Goal: Find specific page/section: Find specific page/section

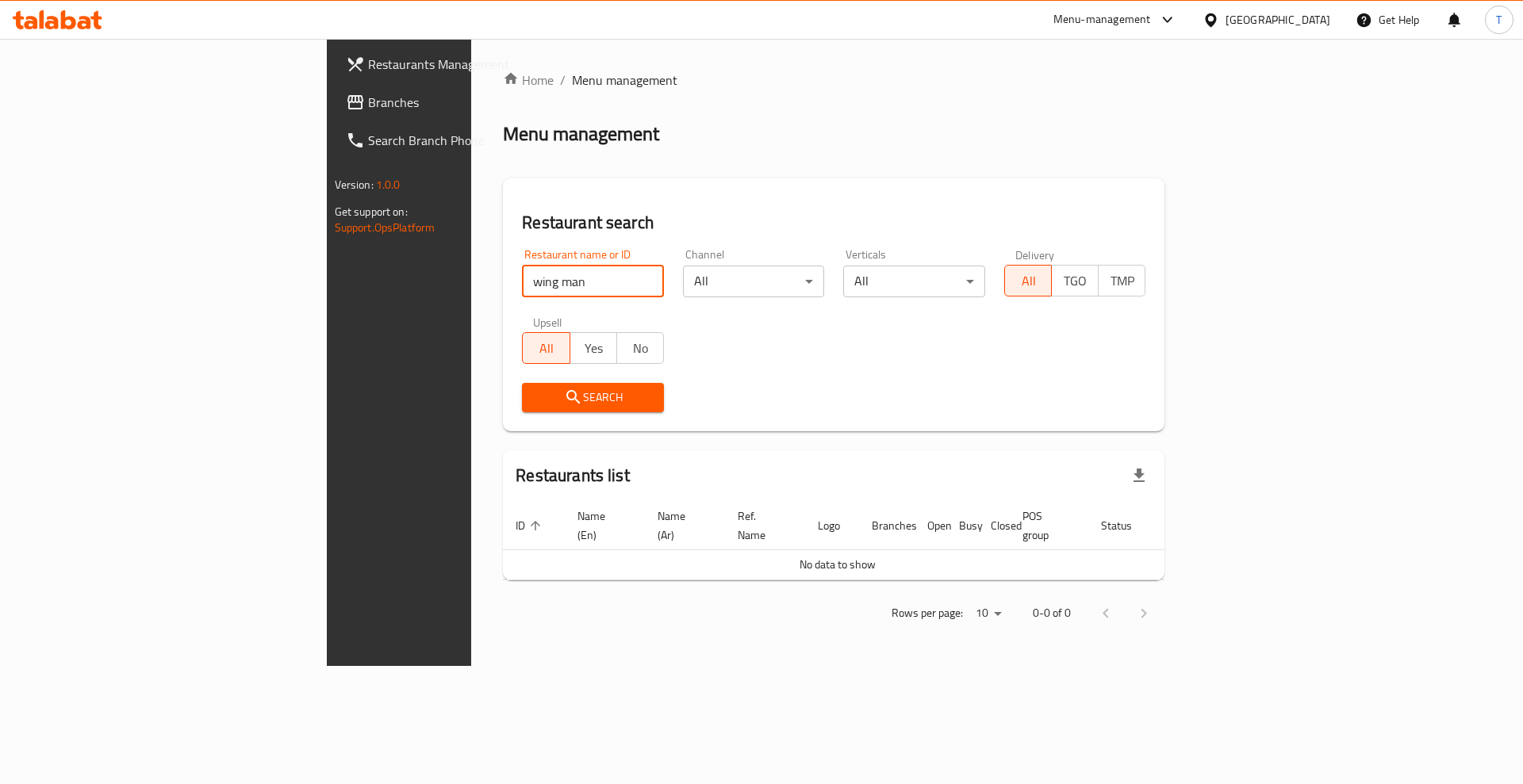
type input "wing man"
click button "Search" at bounding box center [592, 398] width 142 height 29
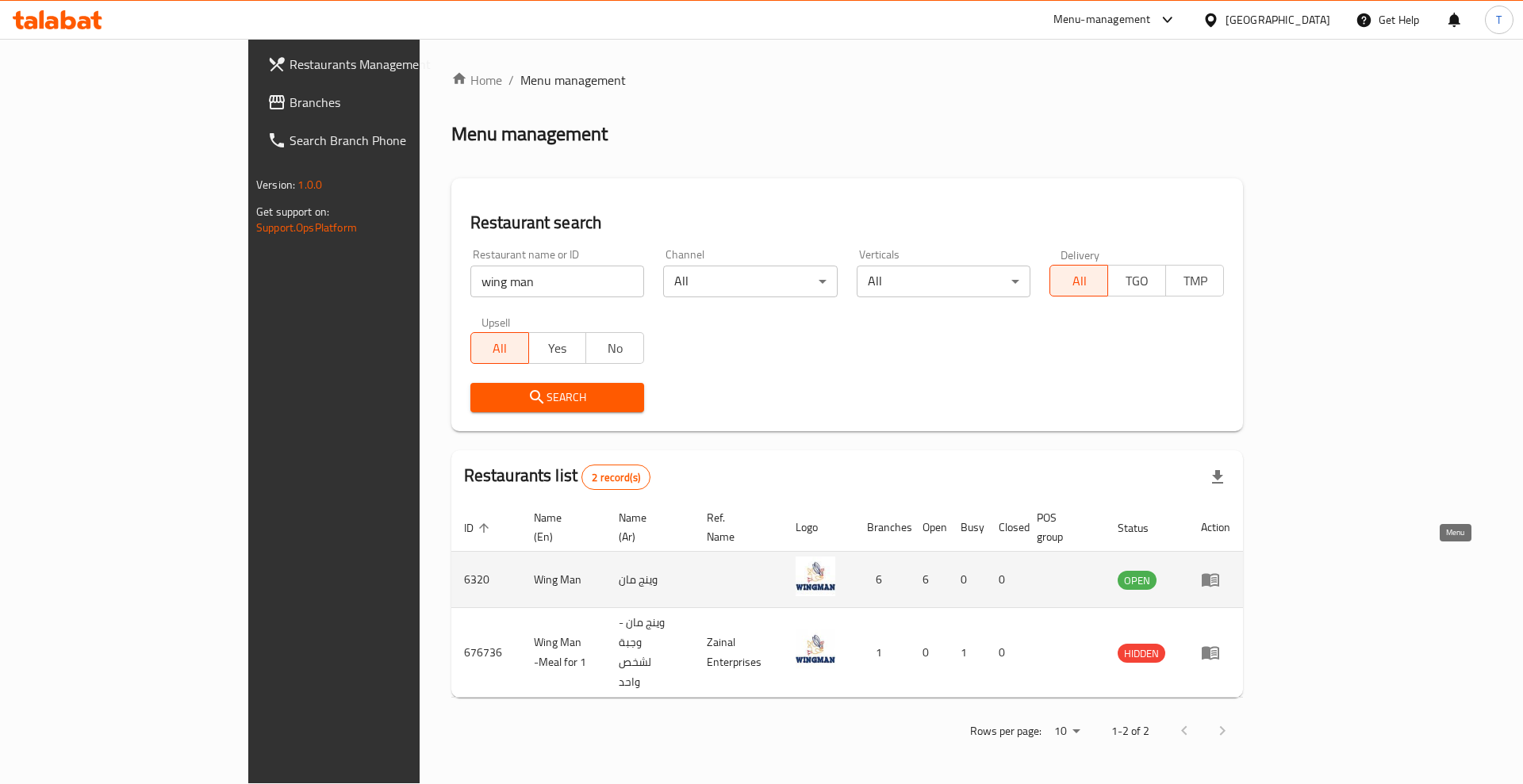
click at [1219, 574] on icon "enhanced table" at bounding box center [1210, 580] width 18 height 14
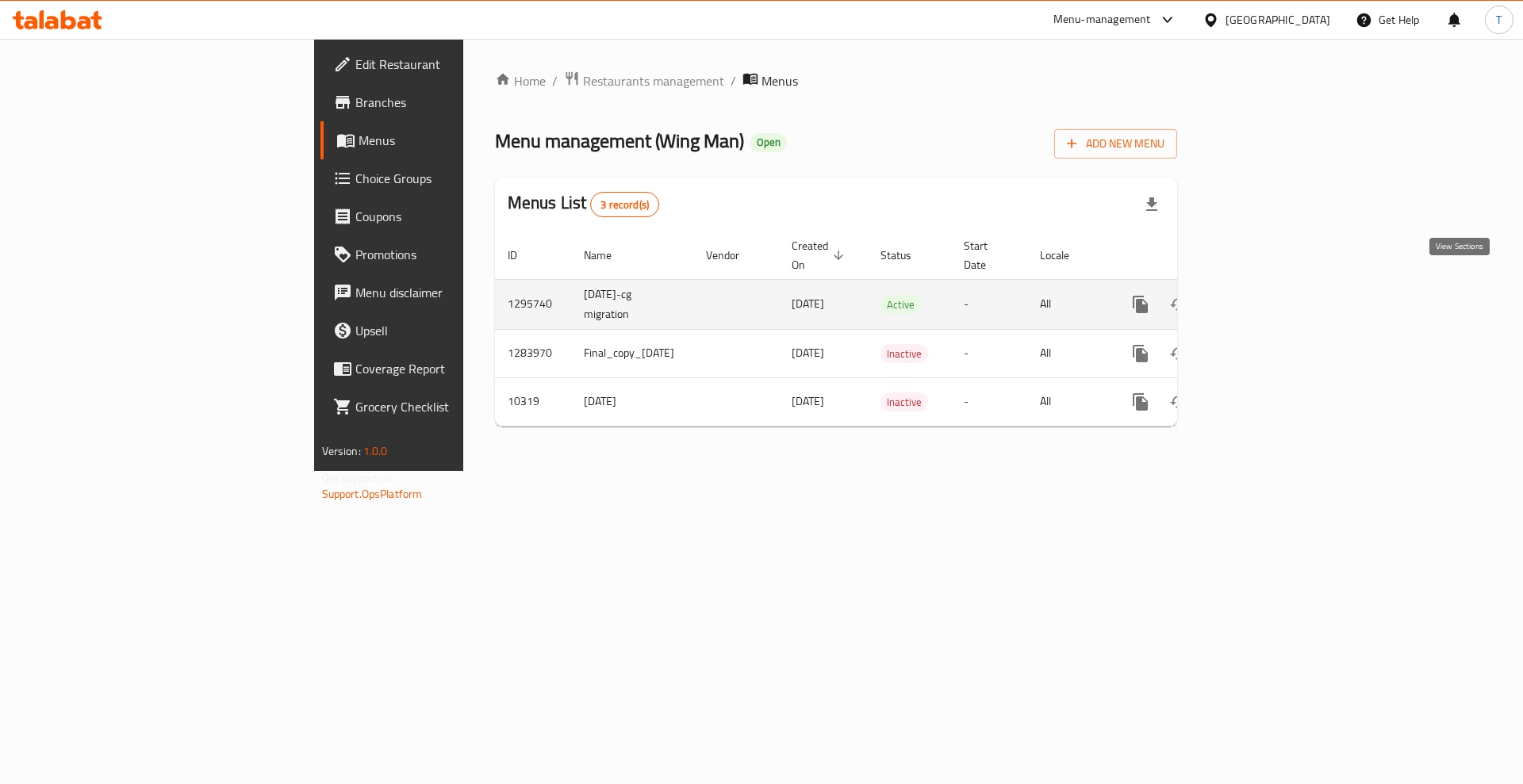
click at [1264, 295] on icon "enhanced table" at bounding box center [1254, 304] width 19 height 19
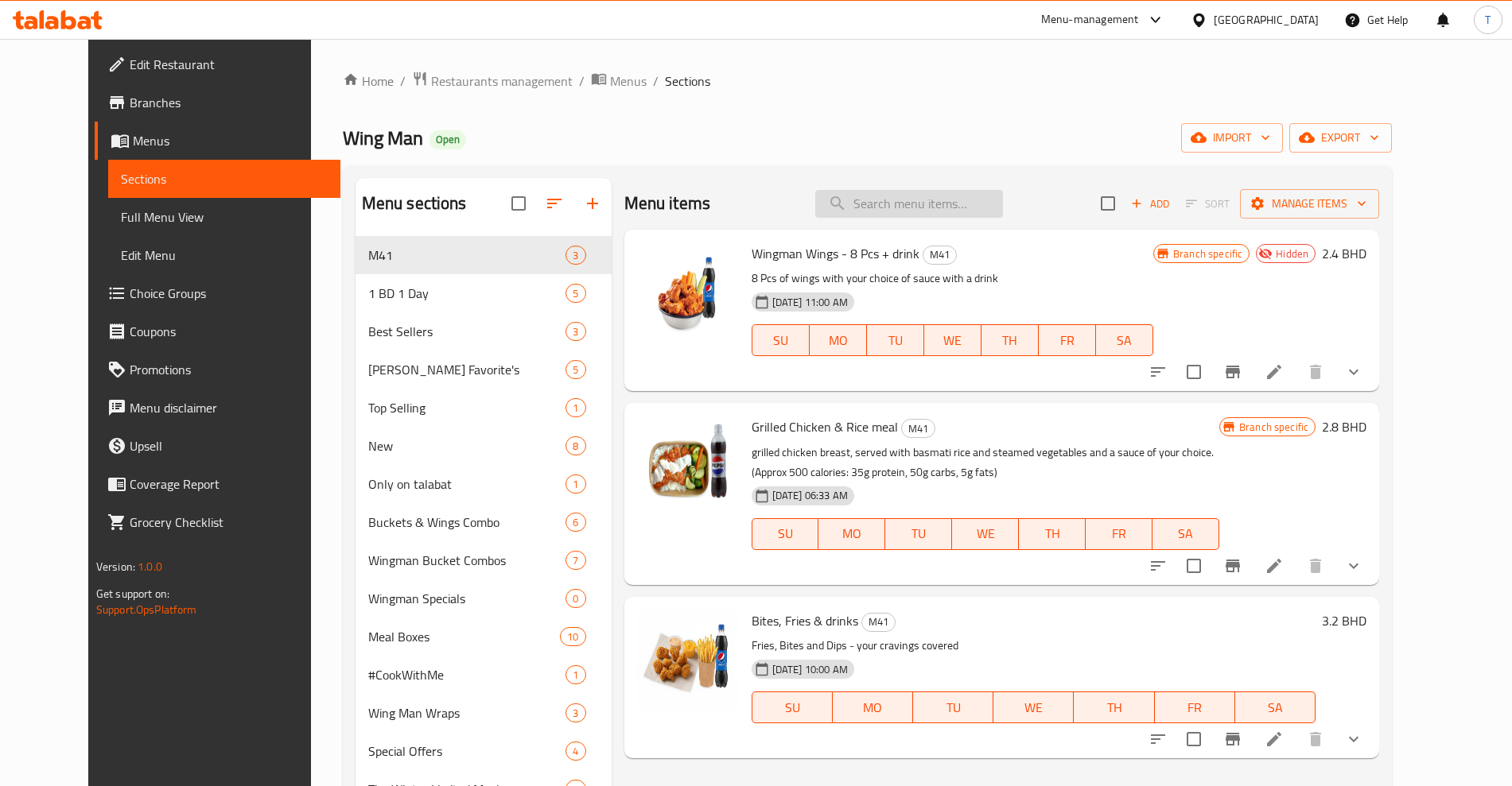
click at [992, 205] on input "search" at bounding box center [908, 204] width 188 height 28
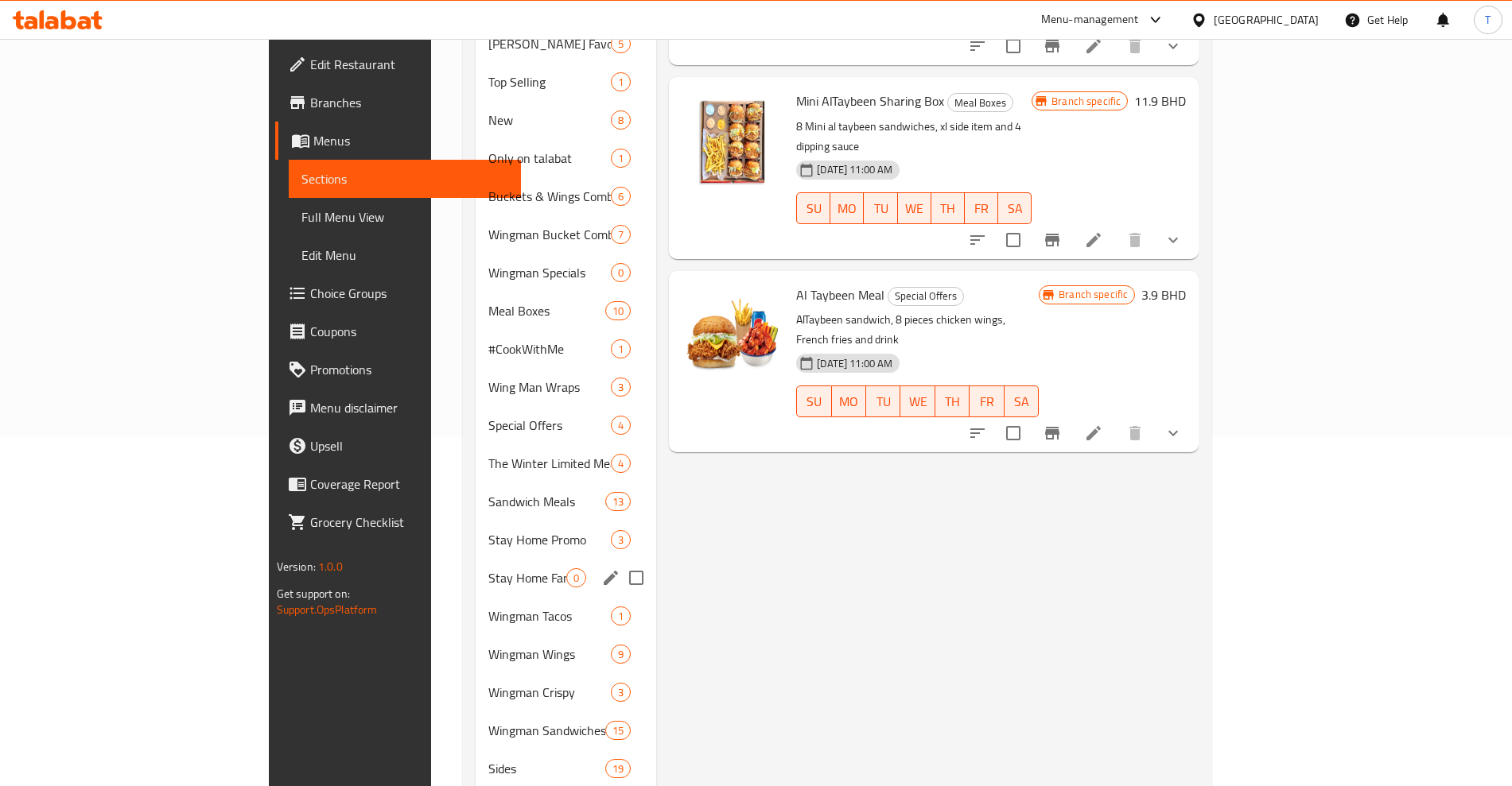
scroll to position [397, 0]
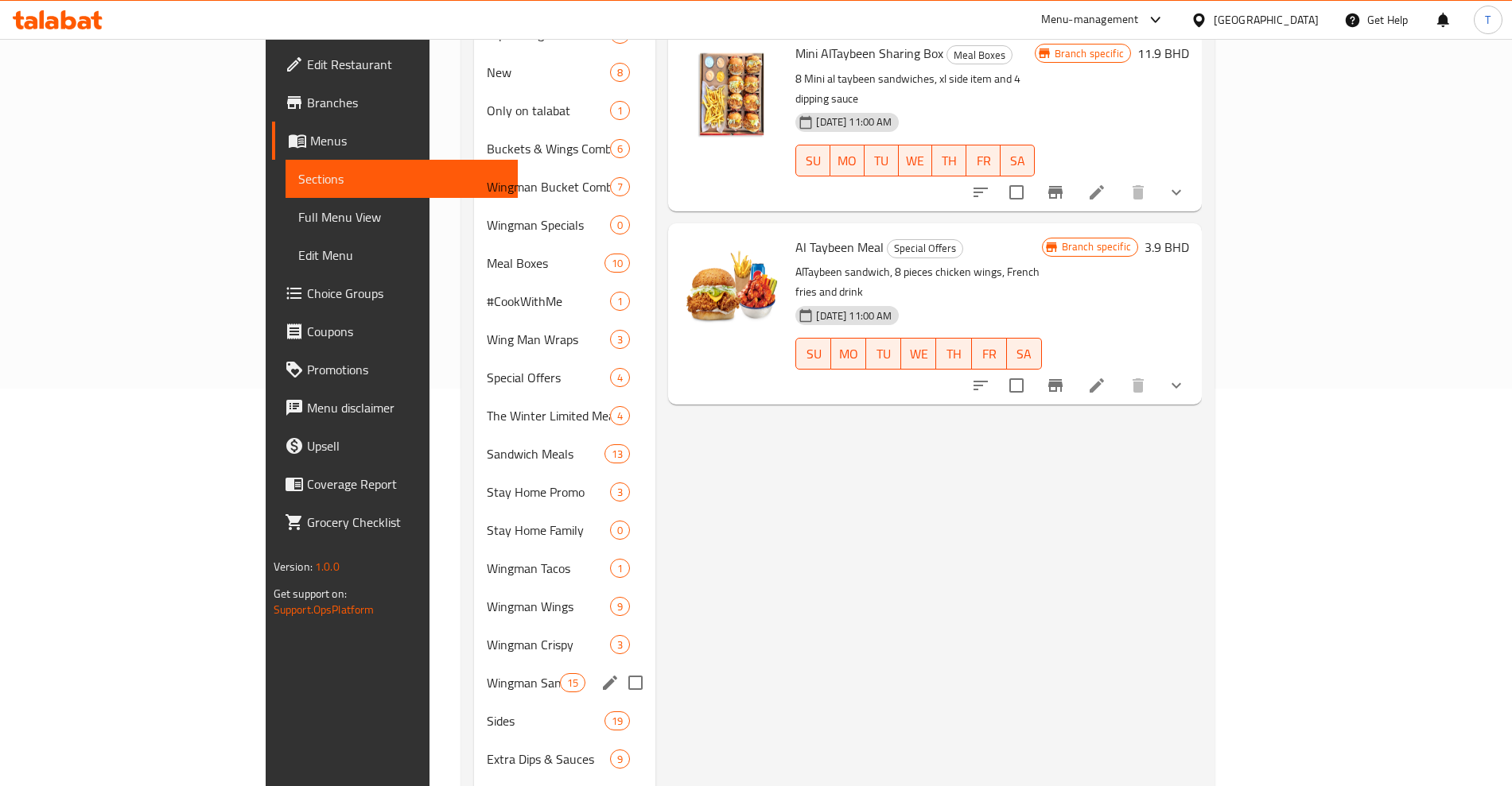
type input "altaybeen"
click at [474, 671] on div "Wingman Sandwiches 15" at bounding box center [565, 683] width 182 height 38
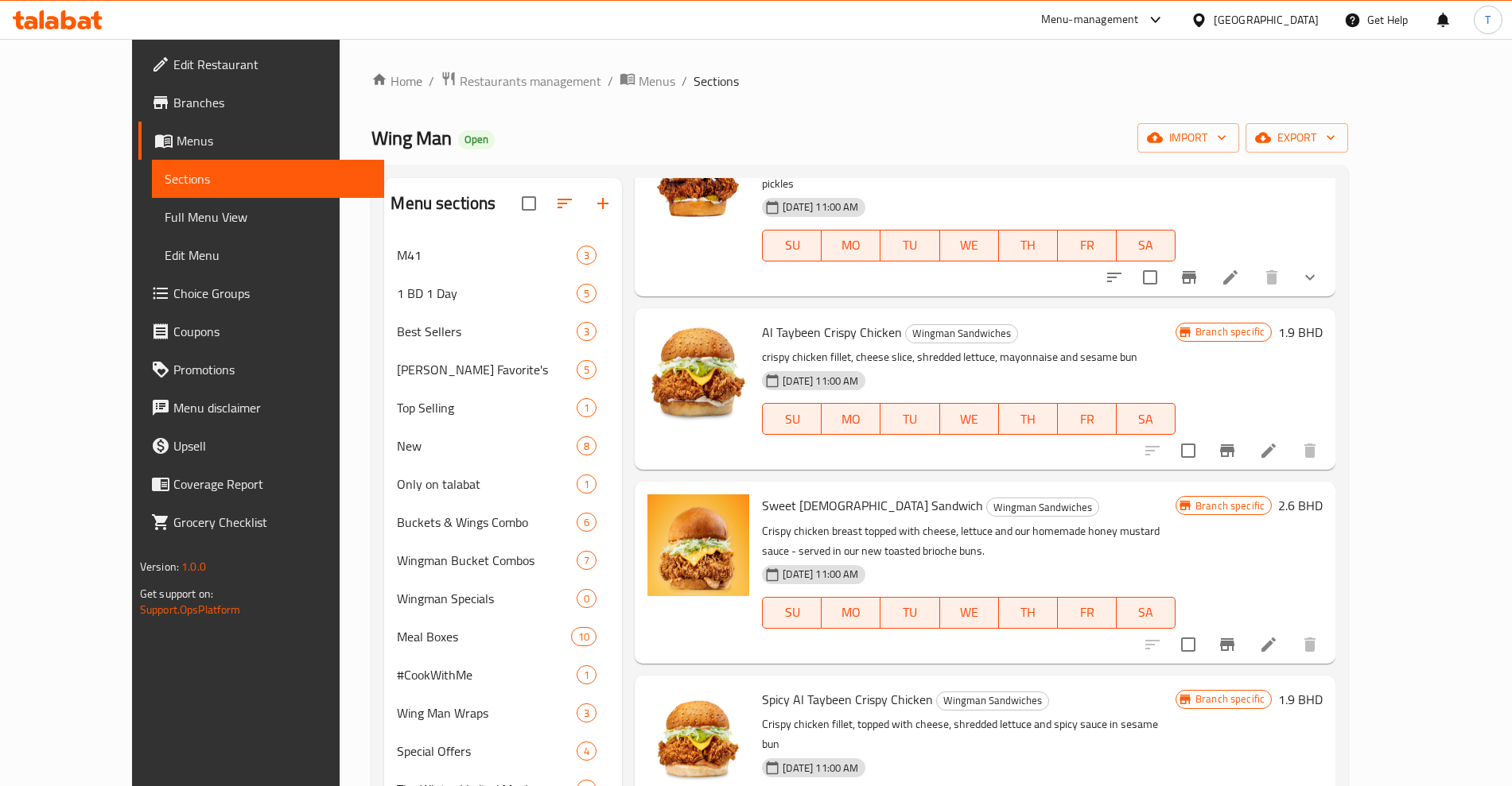
scroll to position [1093, 0]
